Goal: Find specific page/section: Find specific page/section

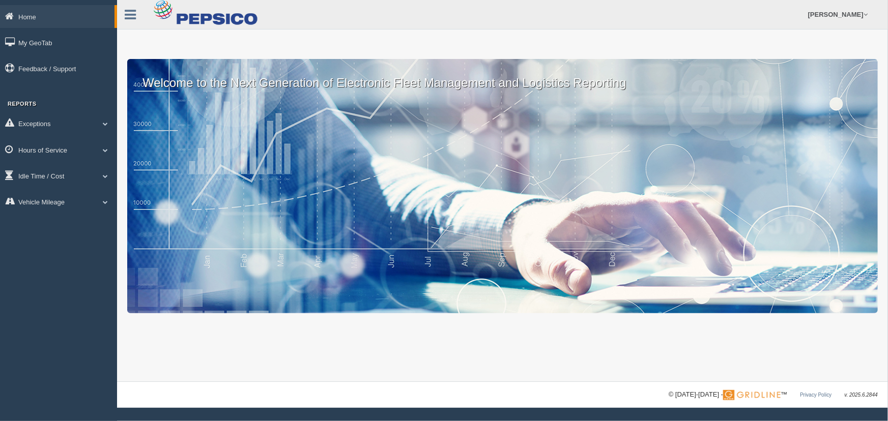
click at [105, 154] on link "Hours of Service" at bounding box center [58, 149] width 117 height 23
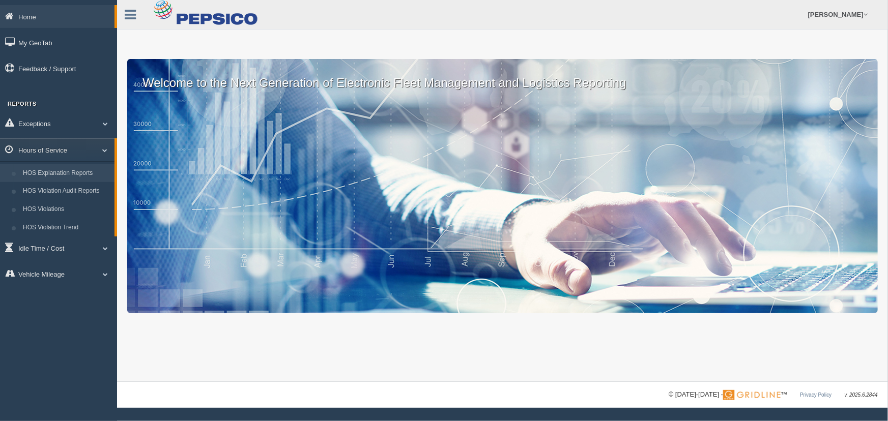
click at [94, 170] on link "HOS Explanation Reports" at bounding box center [66, 173] width 96 height 18
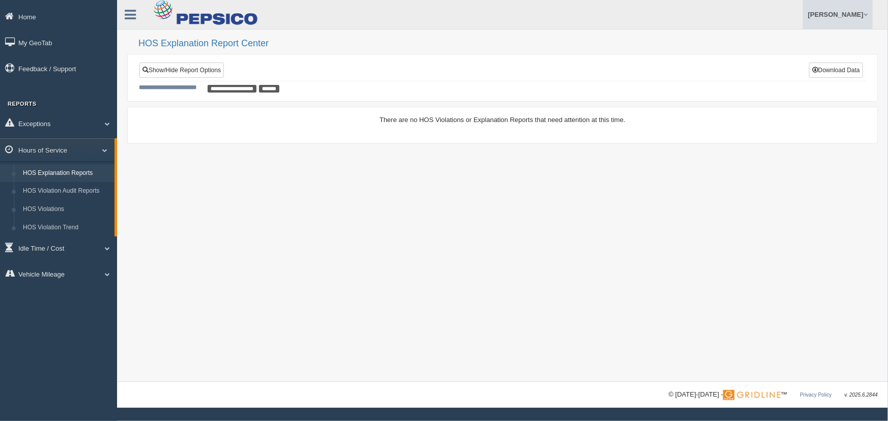
click at [844, 17] on link "[PERSON_NAME]" at bounding box center [838, 14] width 70 height 29
click at [775, 57] on link "Log Off" at bounding box center [816, 60] width 111 height 21
